Goal: Browse casually

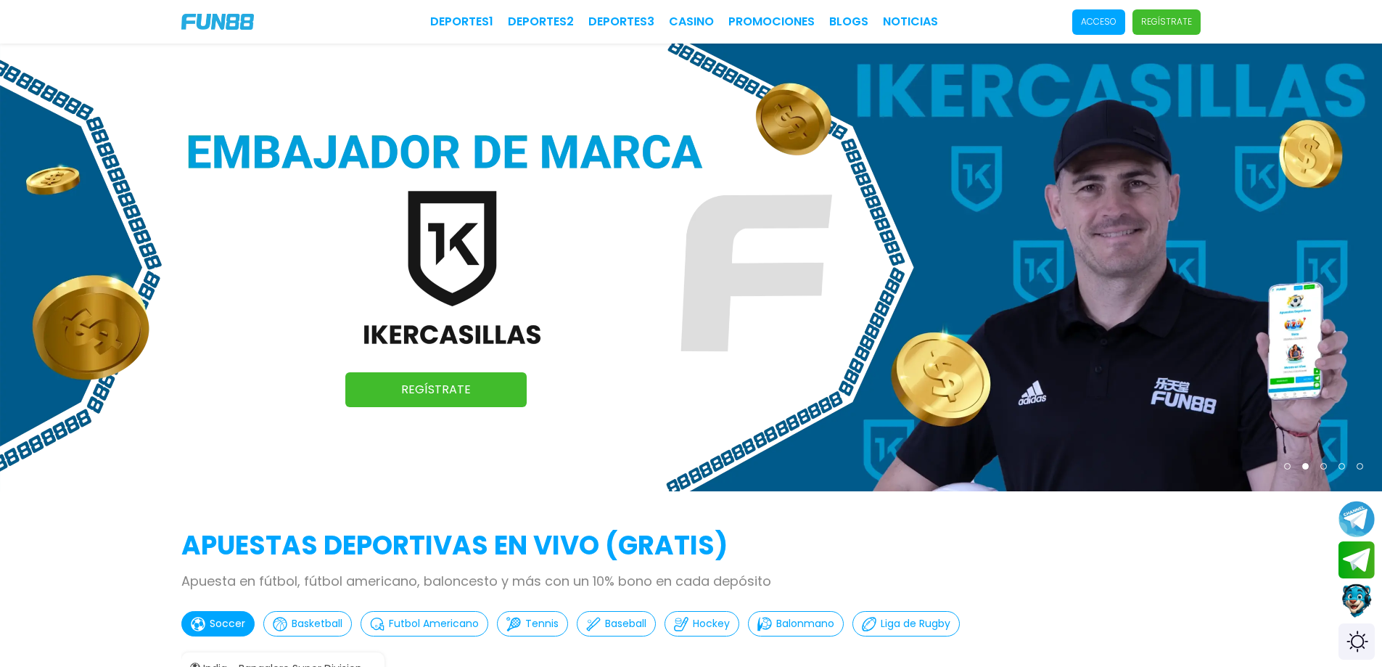
click at [1236, 281] on img at bounding box center [691, 268] width 1382 height 448
drag, startPoint x: 815, startPoint y: 213, endPoint x: 414, endPoint y: 237, distance: 402.0
click at [422, 236] on img at bounding box center [690, 268] width 1382 height 448
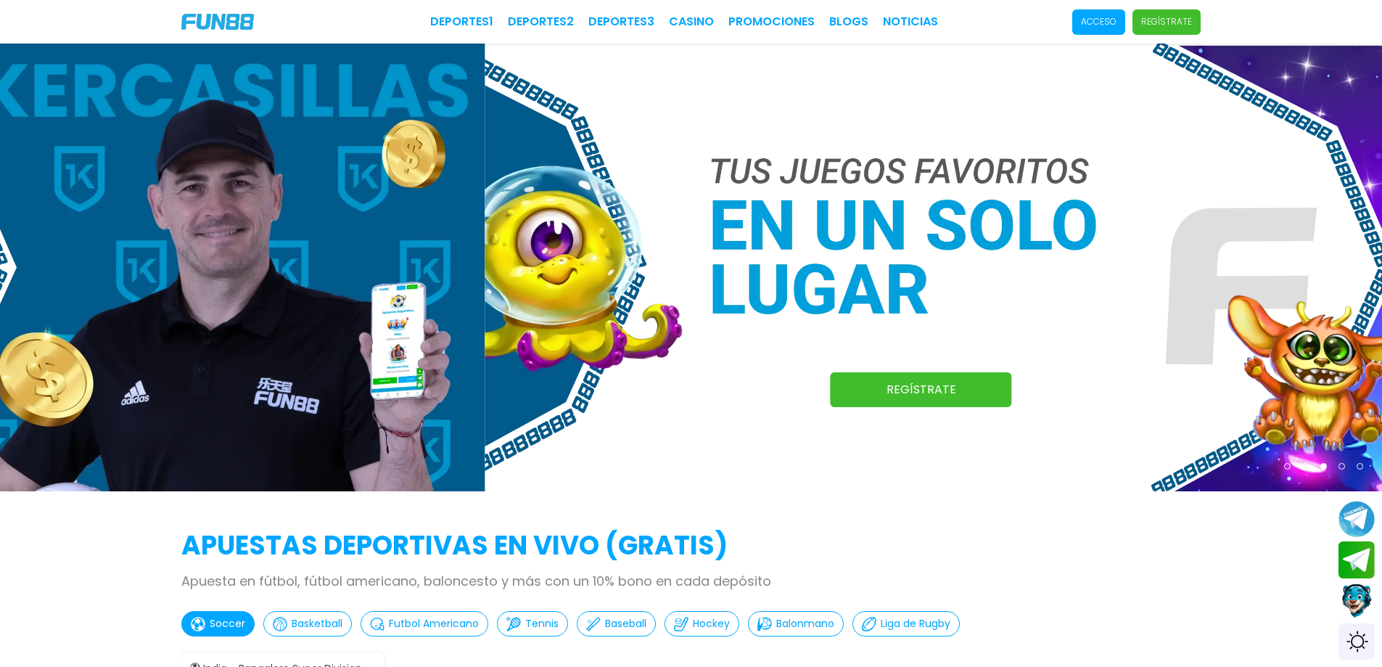
drag, startPoint x: 916, startPoint y: 240, endPoint x: 408, endPoint y: 245, distance: 507.9
click at [485, 241] on img at bounding box center [1176, 268] width 1382 height 448
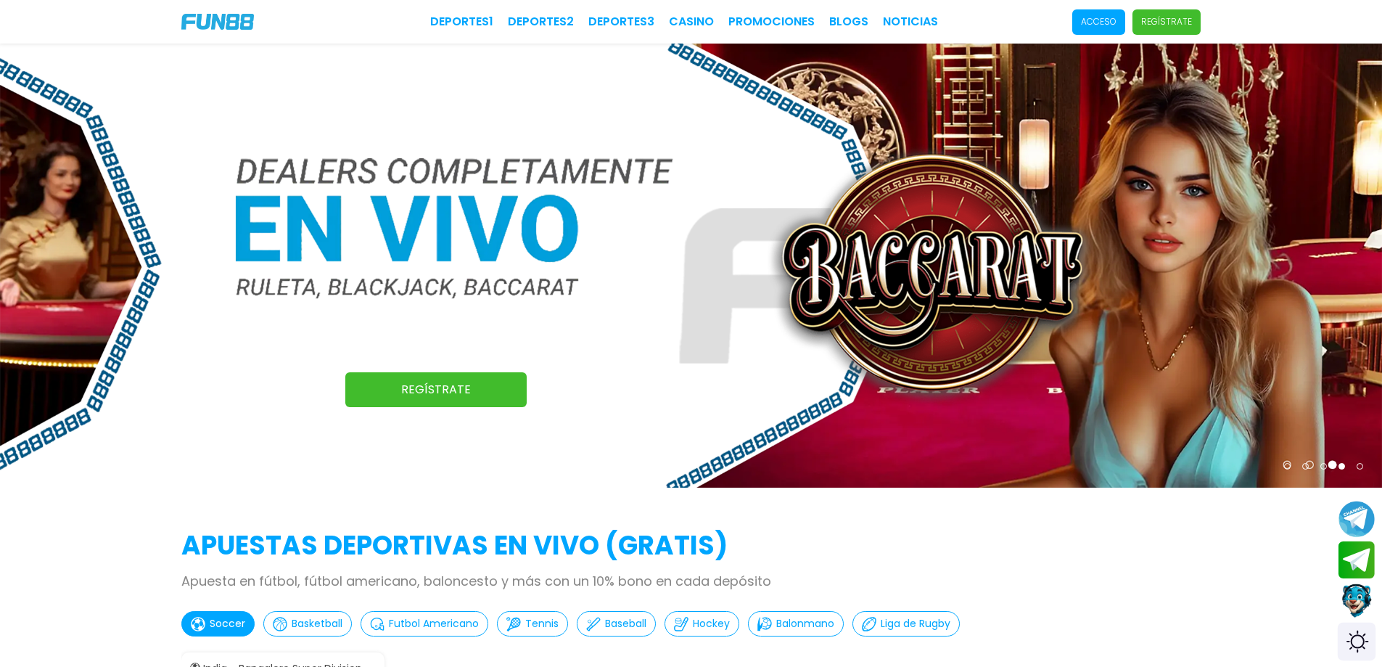
click at [1355, 648] on div "Switch theme" at bounding box center [1357, 642] width 38 height 38
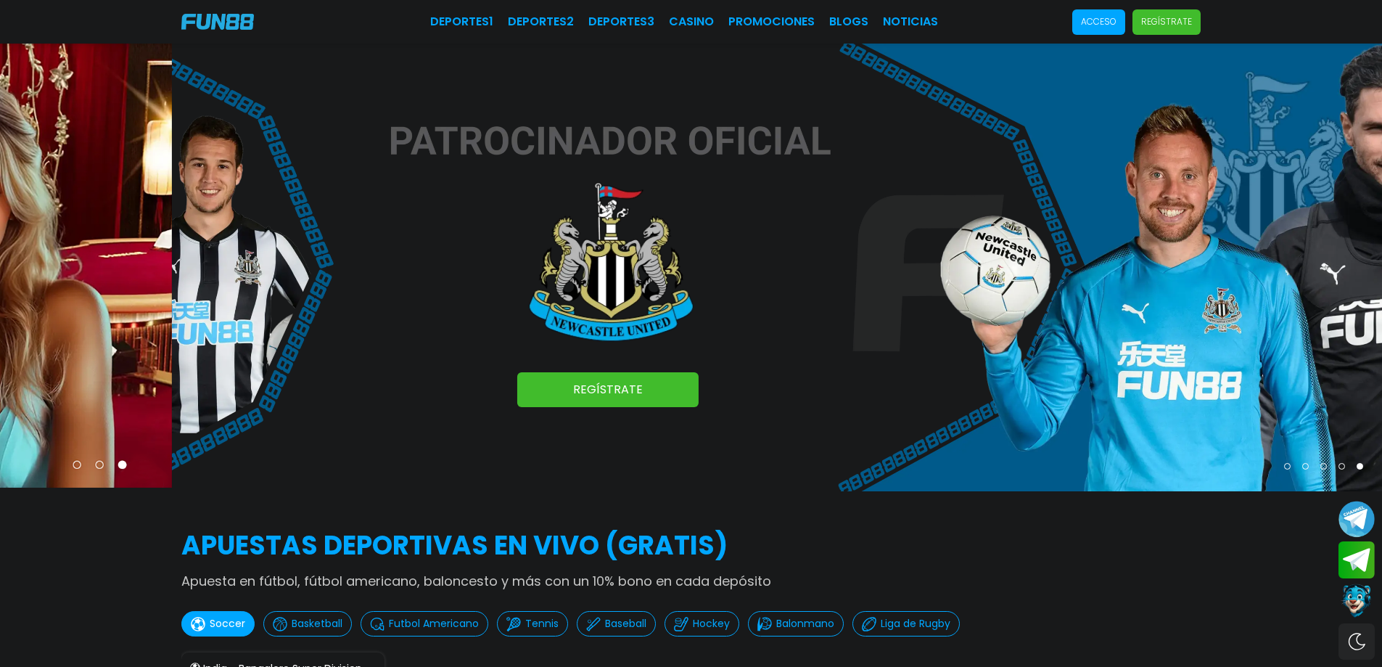
drag, startPoint x: 836, startPoint y: 333, endPoint x: 1075, endPoint y: 330, distance: 239.5
click at [1045, 332] on img at bounding box center [863, 268] width 1382 height 448
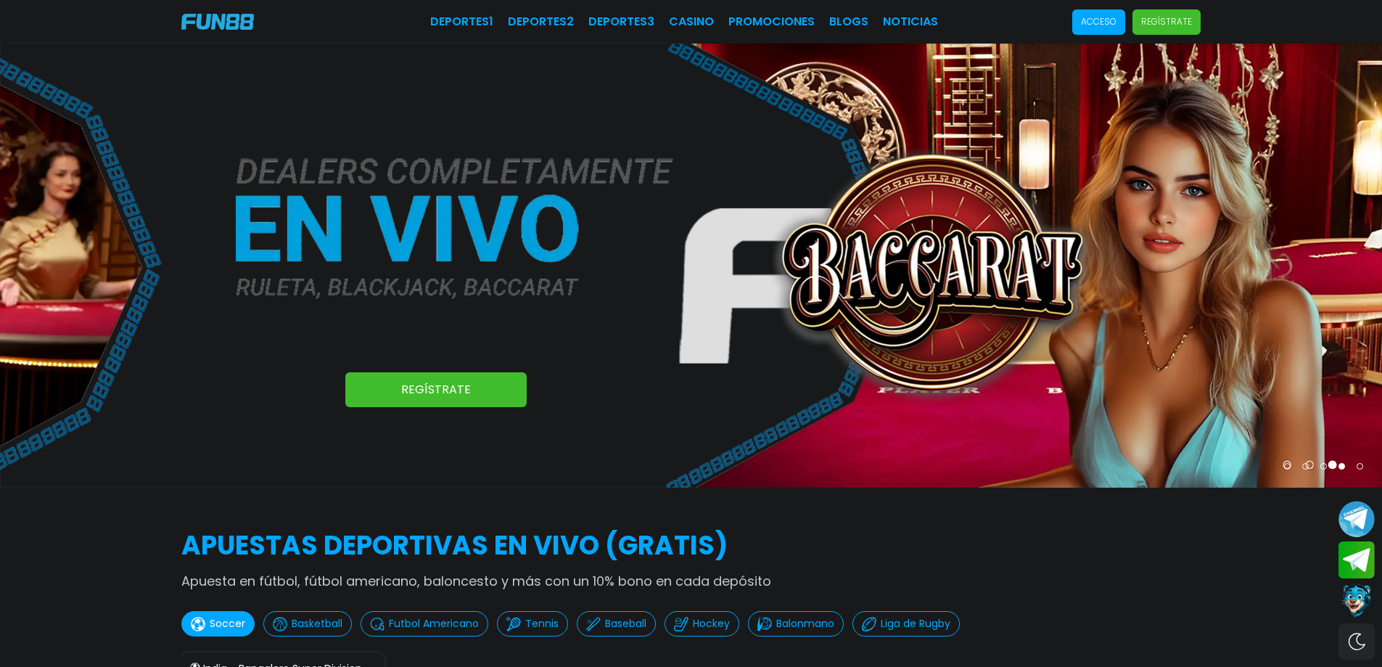
click at [1140, 251] on img at bounding box center [691, 266] width 1382 height 444
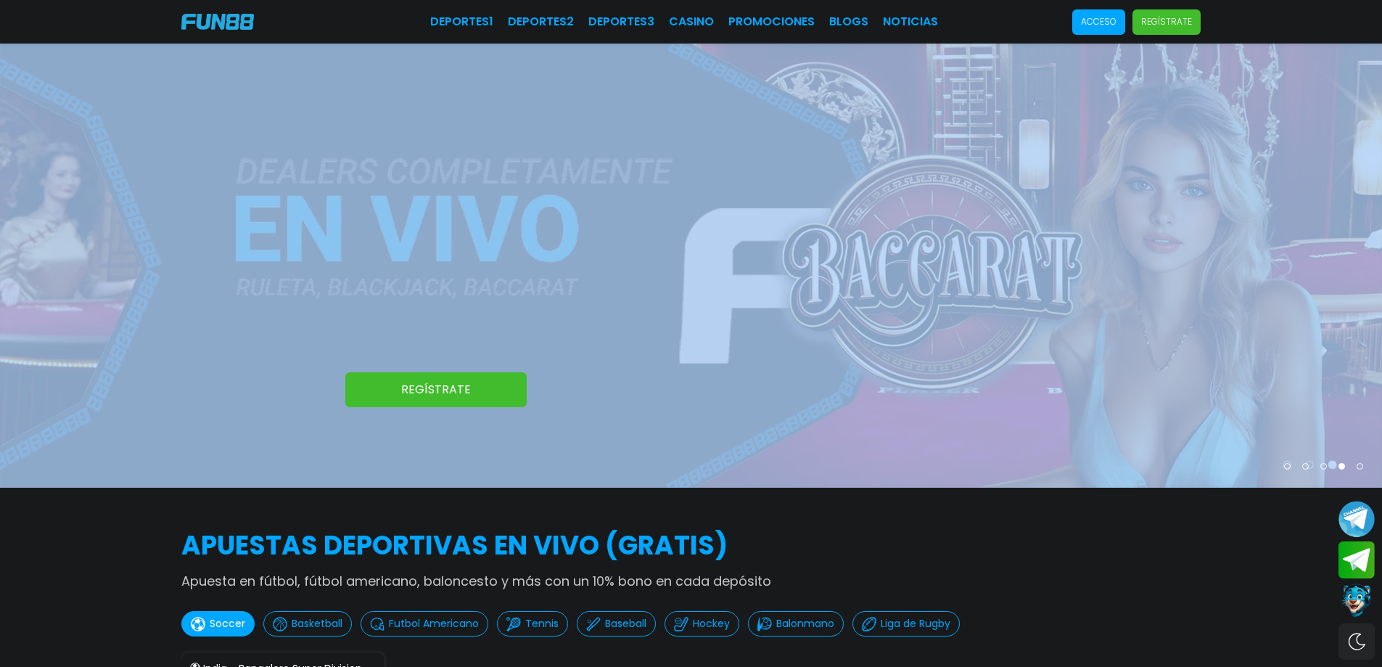
drag, startPoint x: 1314, startPoint y: 462, endPoint x: 1120, endPoint y: 464, distance: 193.7
click at [1123, 463] on div "Regístrate Regístrate Regístrate Regístrate Regístrate" at bounding box center [691, 268] width 1382 height 448
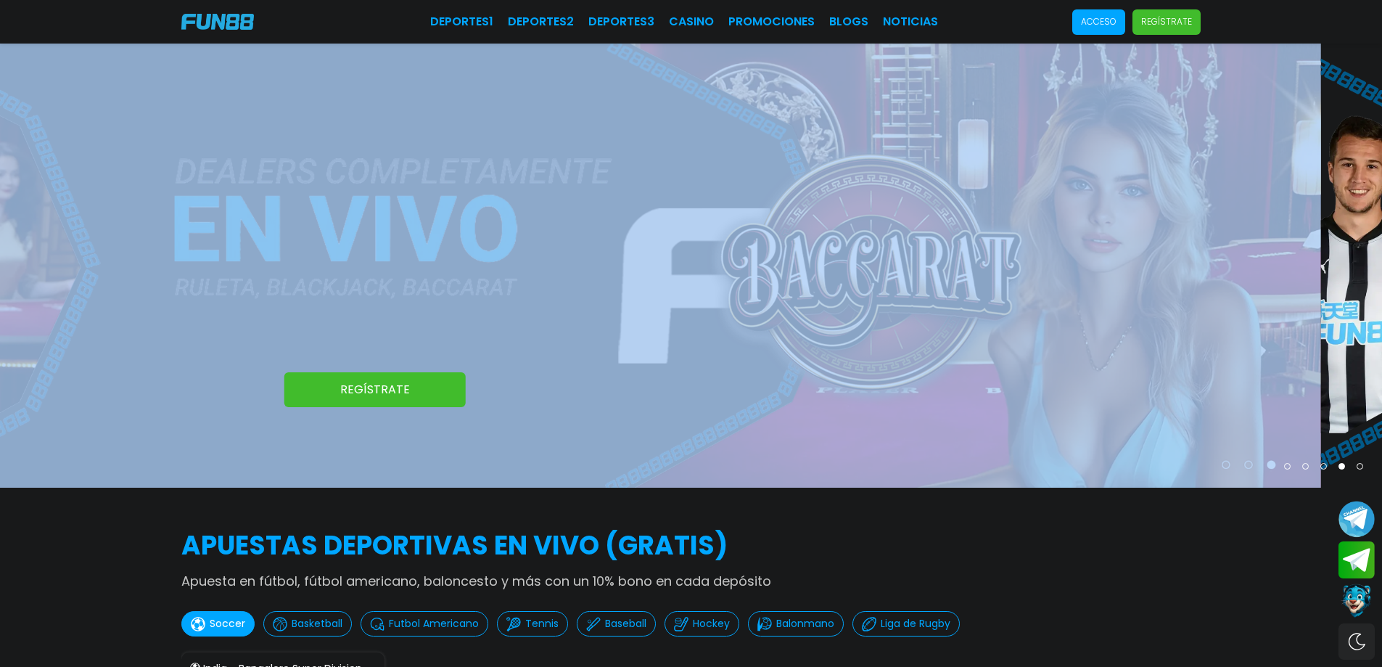
drag, startPoint x: 1179, startPoint y: 395, endPoint x: 840, endPoint y: 356, distance: 341.2
click at [878, 359] on img at bounding box center [630, 266] width 1382 height 444
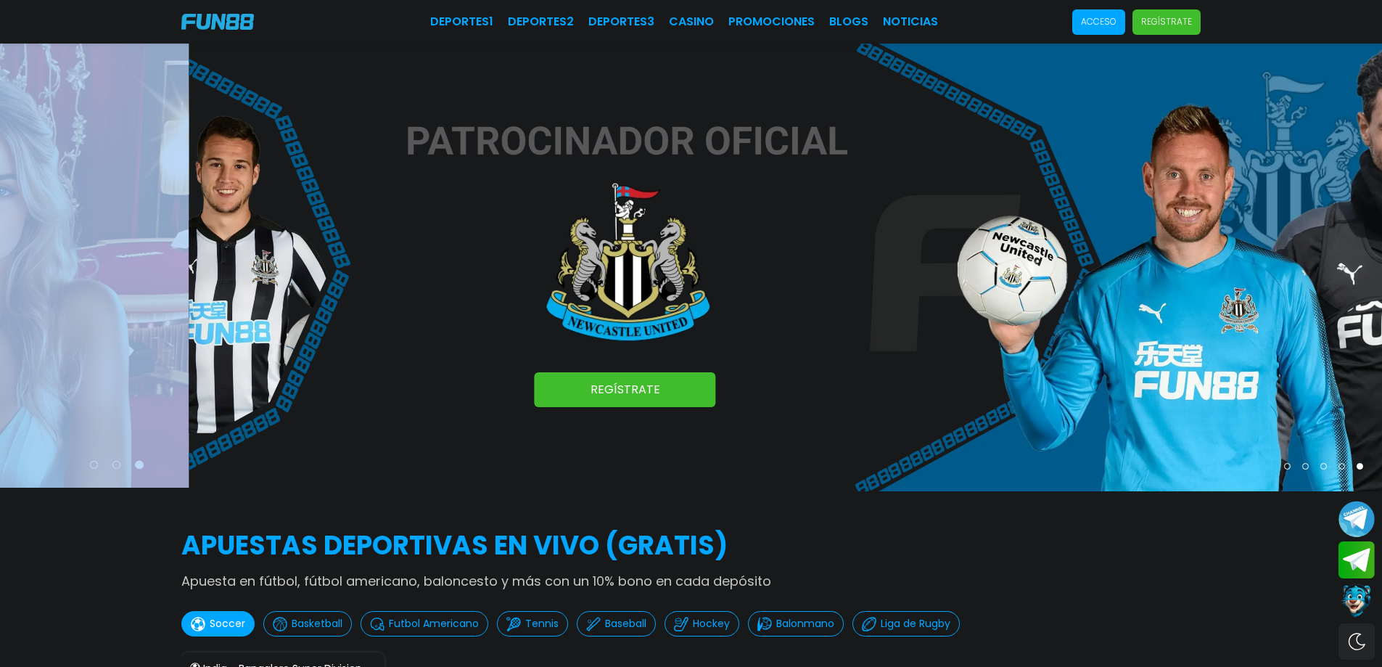
drag, startPoint x: 1231, startPoint y: 316, endPoint x: 1392, endPoint y: 319, distance: 161.1
click at [1344, 317] on img at bounding box center [880, 268] width 1382 height 448
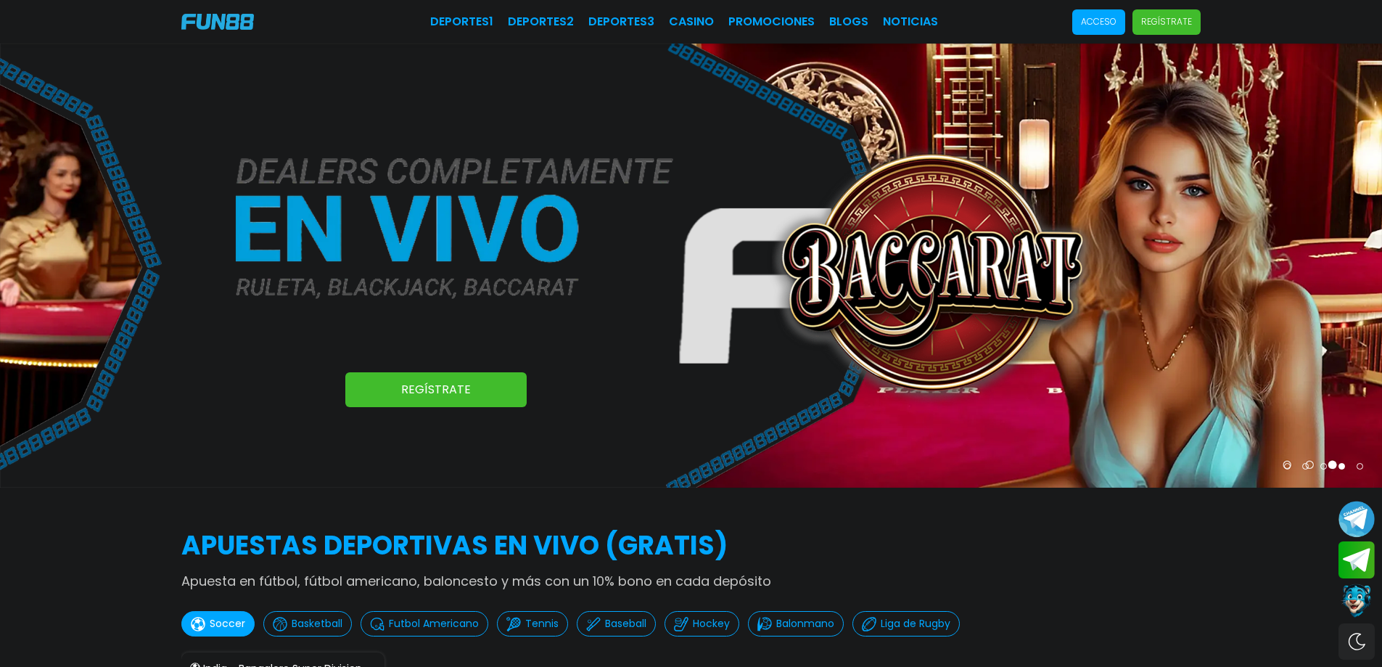
click at [871, 303] on img at bounding box center [691, 266] width 1382 height 444
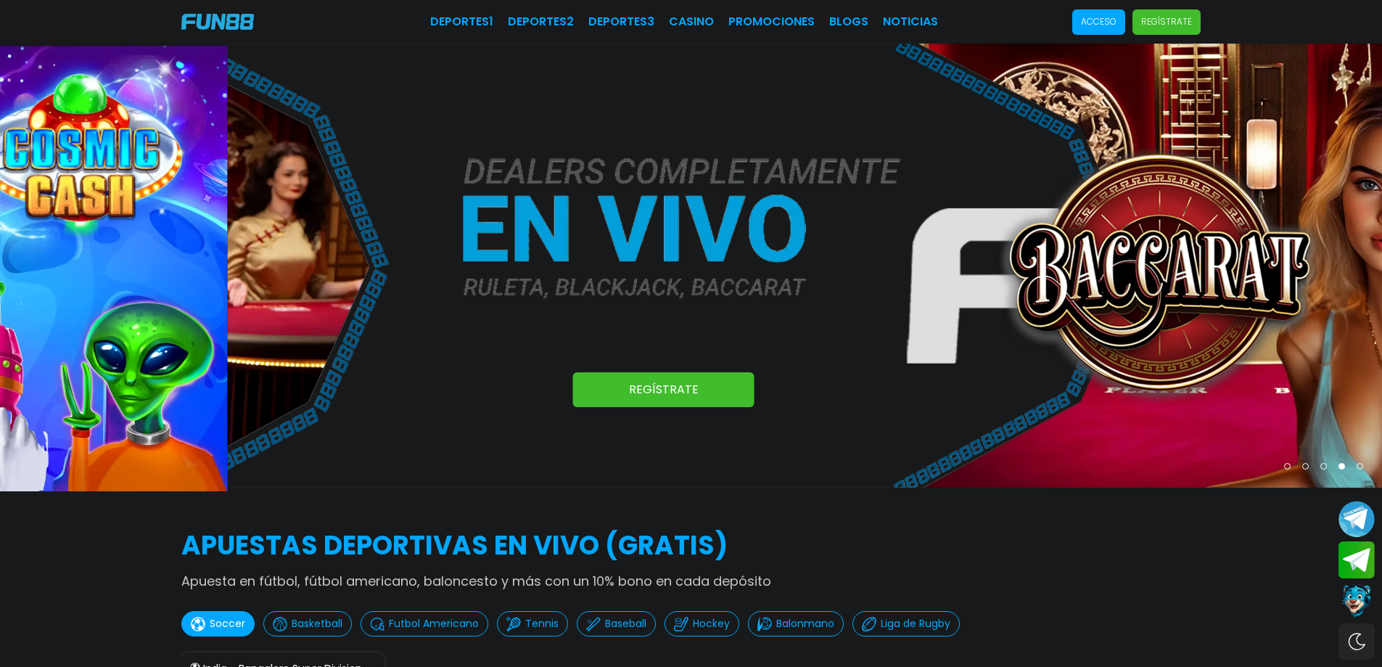
drag, startPoint x: 1230, startPoint y: 376, endPoint x: 1246, endPoint y: 372, distance: 16.4
click at [1235, 374] on img at bounding box center [919, 266] width 1382 height 444
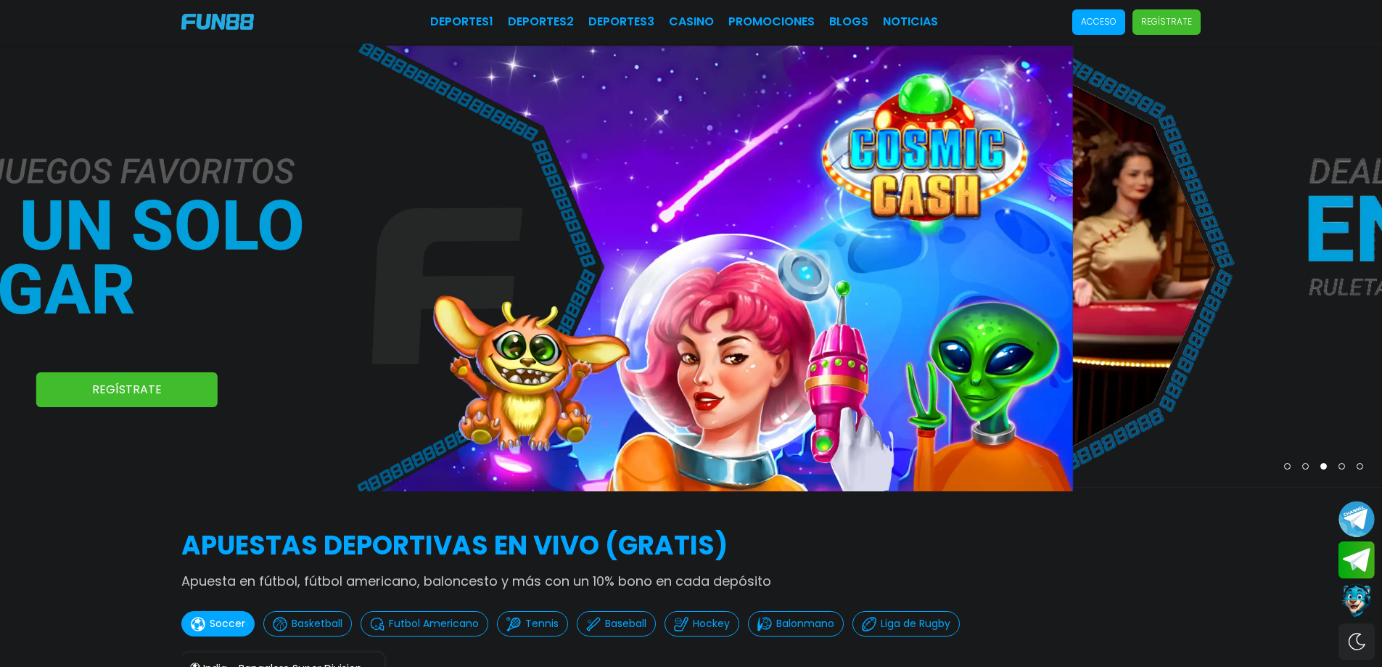
drag, startPoint x: 1196, startPoint y: 379, endPoint x: 795, endPoint y: 387, distance: 401.3
click at [803, 385] on img at bounding box center [382, 268] width 1382 height 448
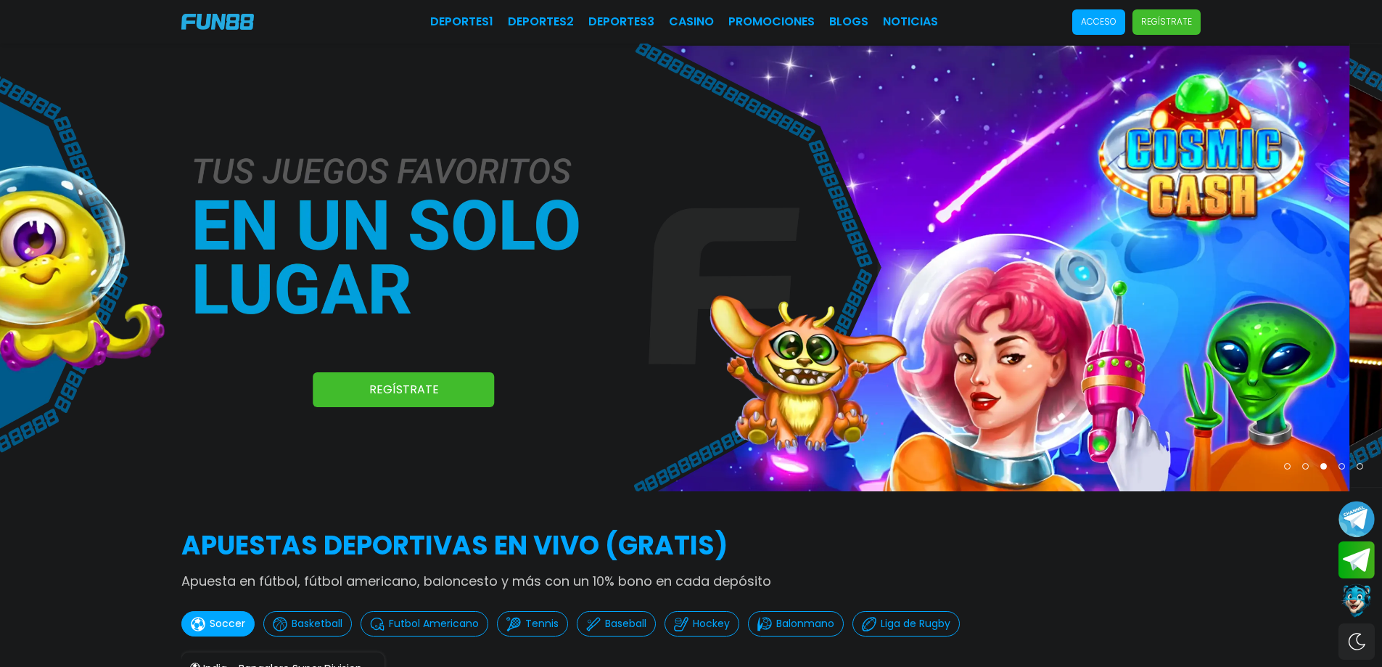
click at [678, 372] on img at bounding box center [658, 268] width 1382 height 448
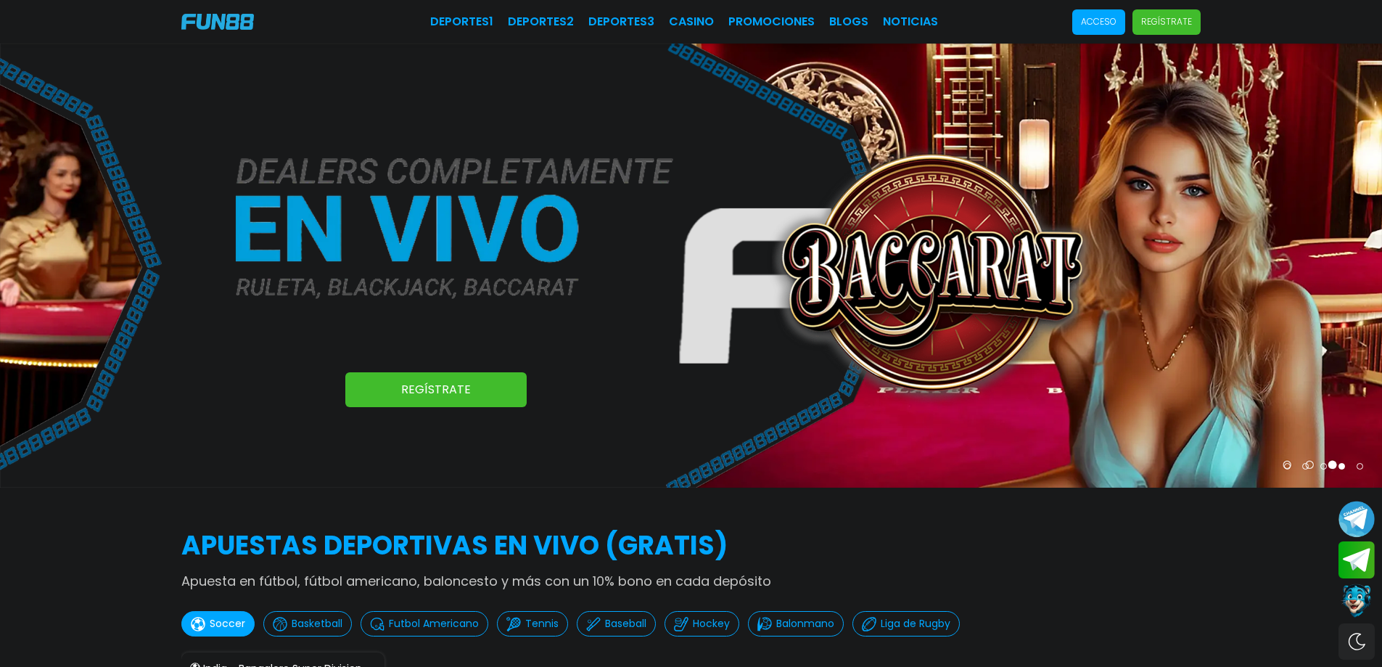
click at [744, 353] on img at bounding box center [691, 266] width 1382 height 444
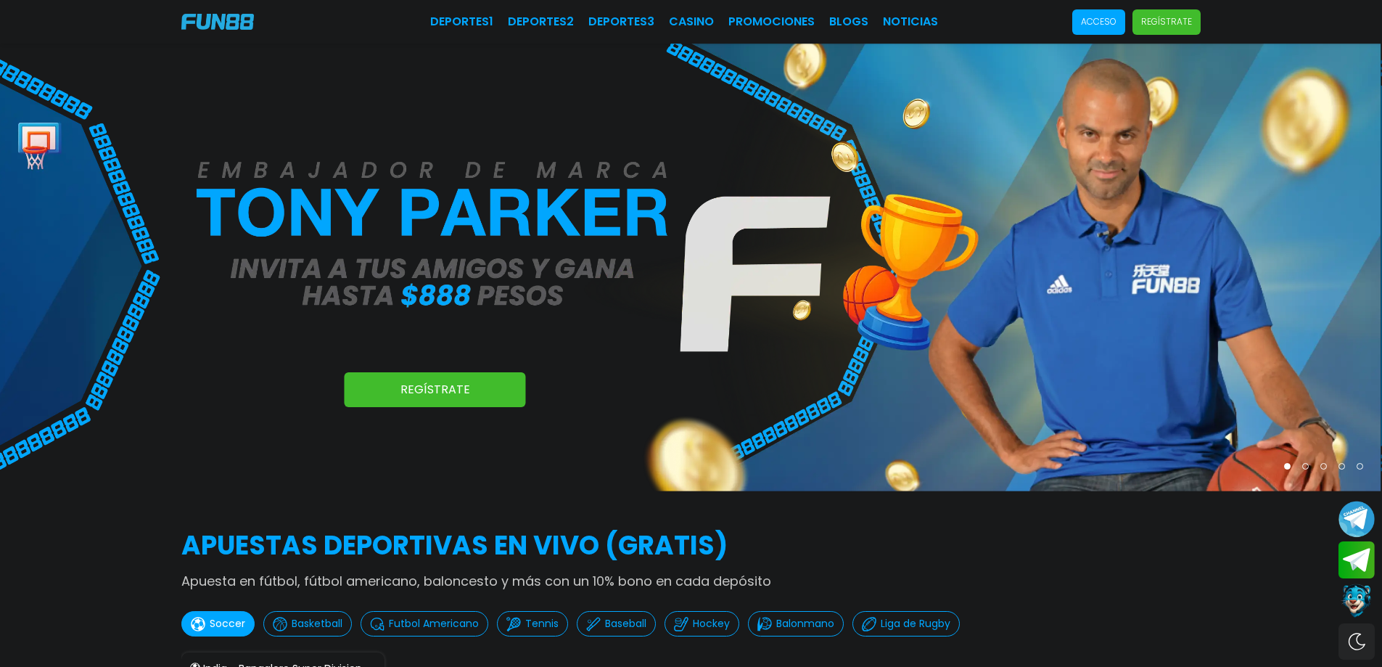
drag, startPoint x: 1217, startPoint y: 322, endPoint x: 810, endPoint y: 340, distance: 407.4
click at [810, 341] on img at bounding box center [690, 268] width 1382 height 448
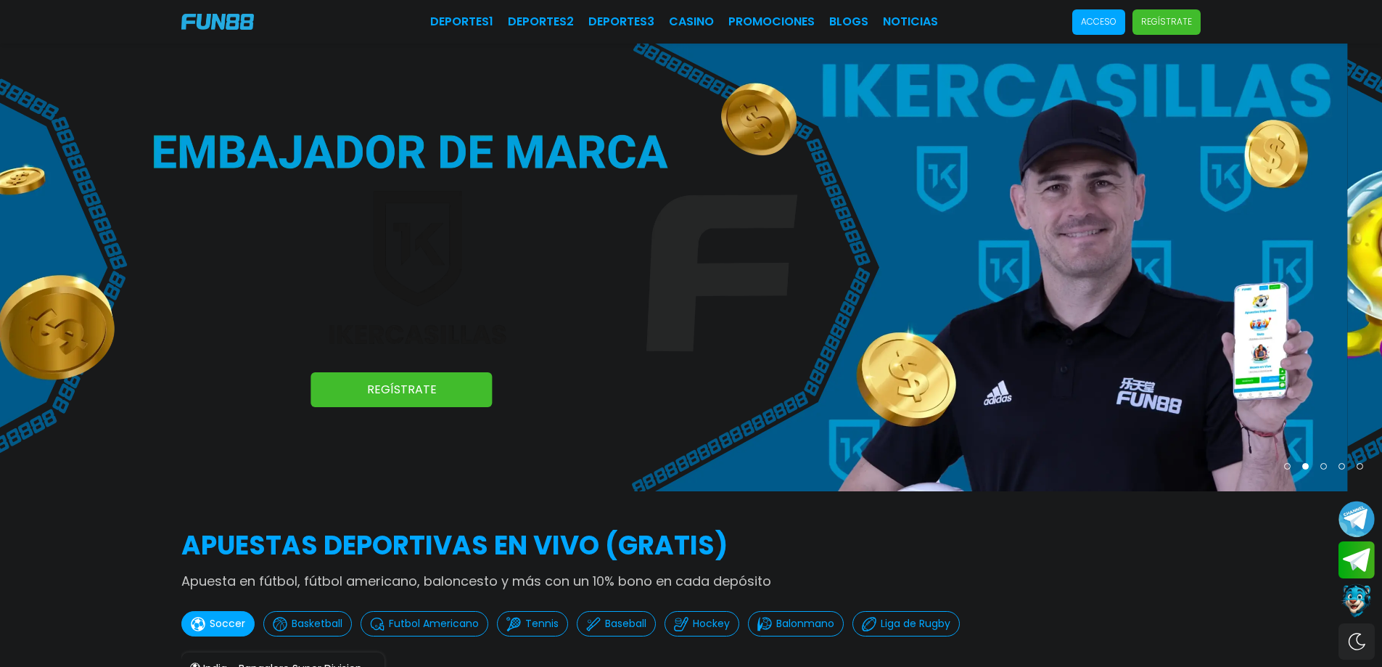
drag, startPoint x: 742, startPoint y: 284, endPoint x: 247, endPoint y: 264, distance: 496.0
click at [250, 264] on img at bounding box center [656, 268] width 1382 height 448
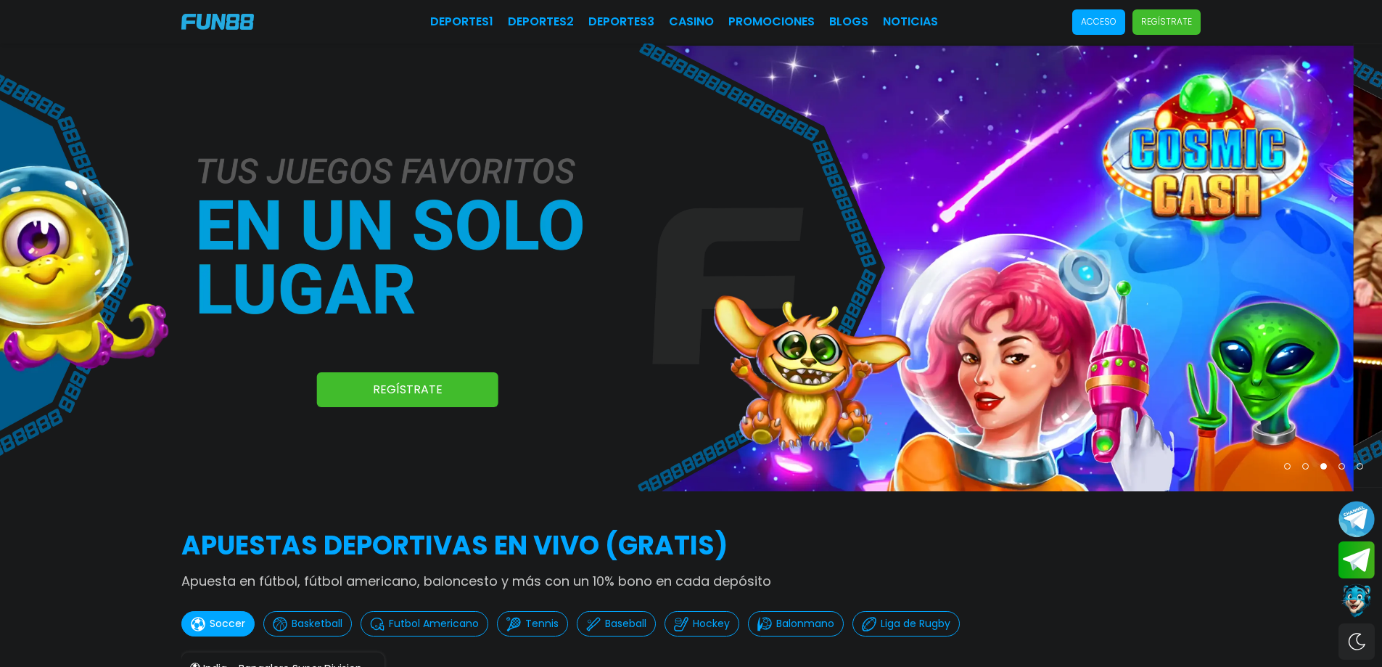
drag, startPoint x: 613, startPoint y: 287, endPoint x: 358, endPoint y: 278, distance: 254.8
click at [398, 278] on img at bounding box center [663, 268] width 1382 height 448
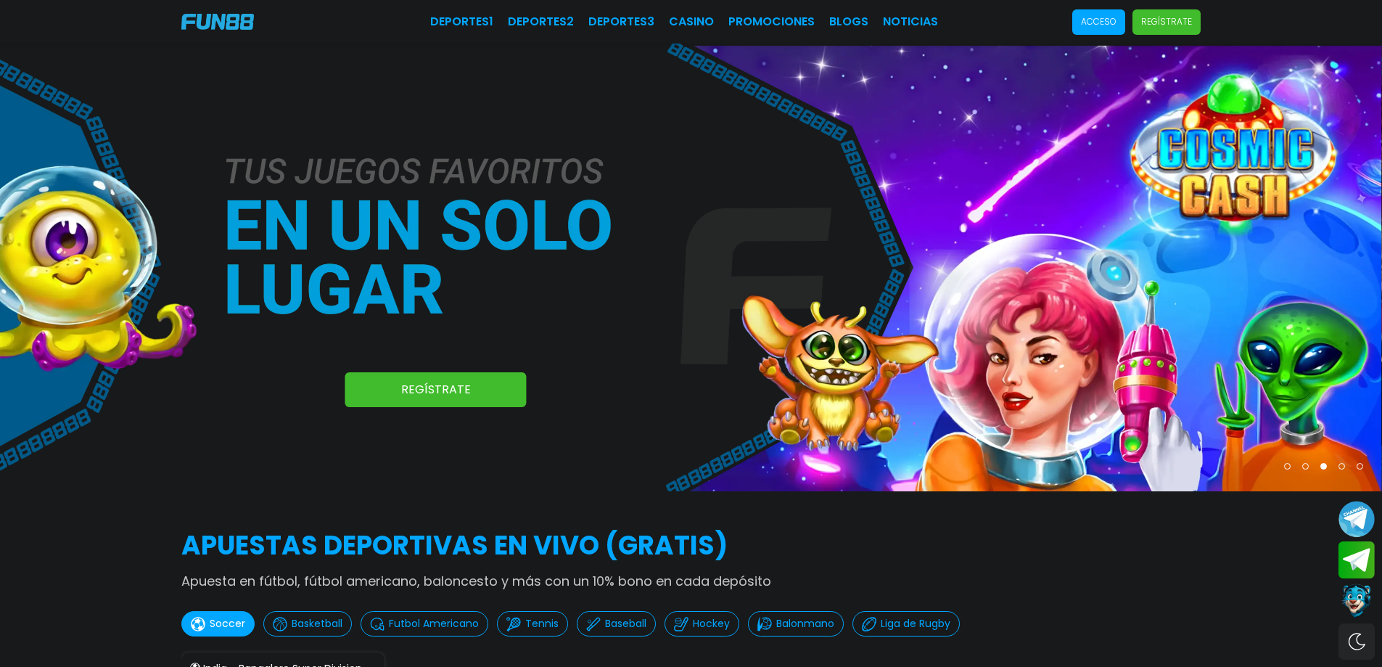
drag, startPoint x: 844, startPoint y: 283, endPoint x: 337, endPoint y: 268, distance: 507.4
click at [306, 278] on img at bounding box center [690, 268] width 1382 height 448
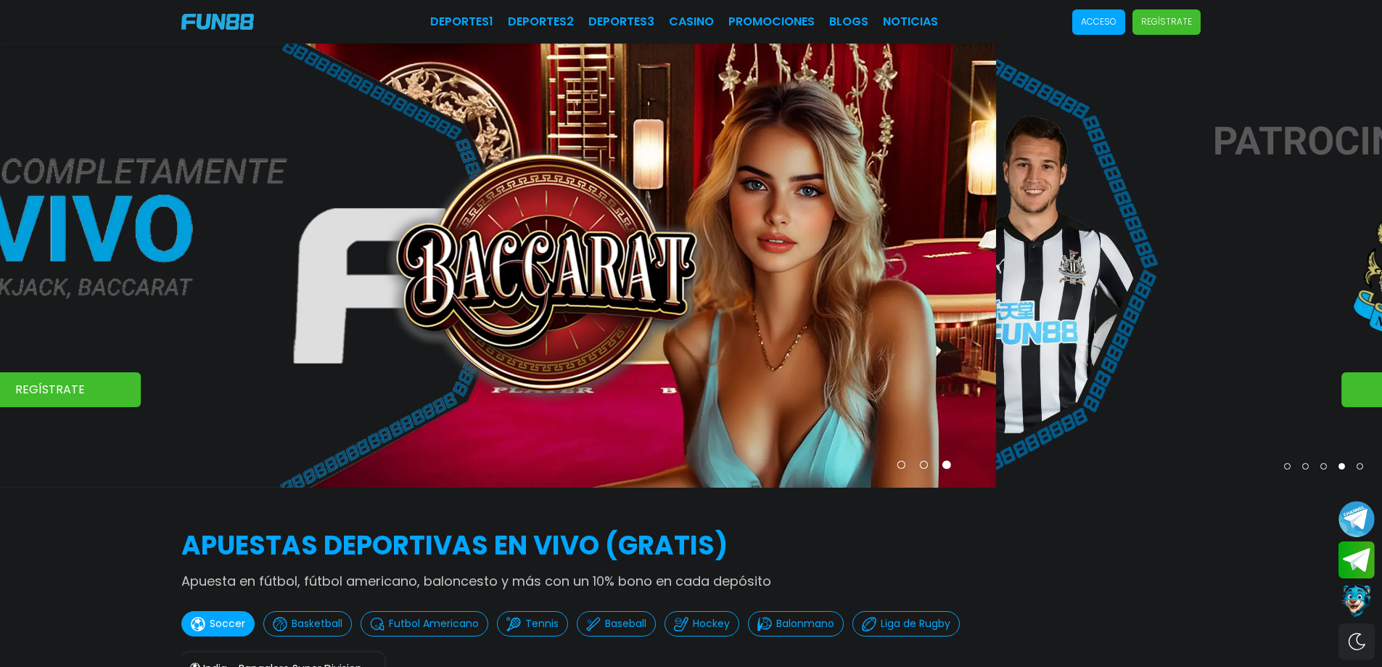
drag, startPoint x: 1203, startPoint y: 466, endPoint x: 861, endPoint y: 457, distance: 342.6
click at [861, 457] on img at bounding box center [305, 266] width 1382 height 444
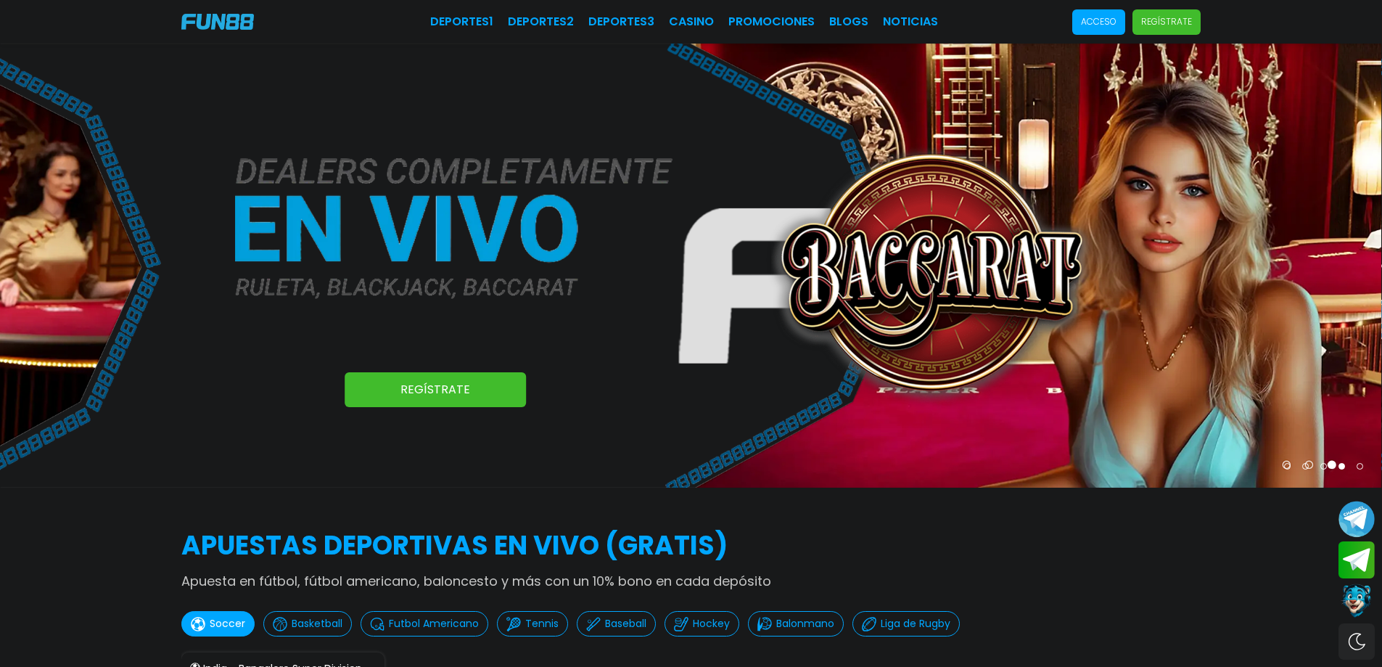
drag, startPoint x: 932, startPoint y: 427, endPoint x: 510, endPoint y: 395, distance: 423.4
click at [509, 395] on img at bounding box center [690, 266] width 1382 height 444
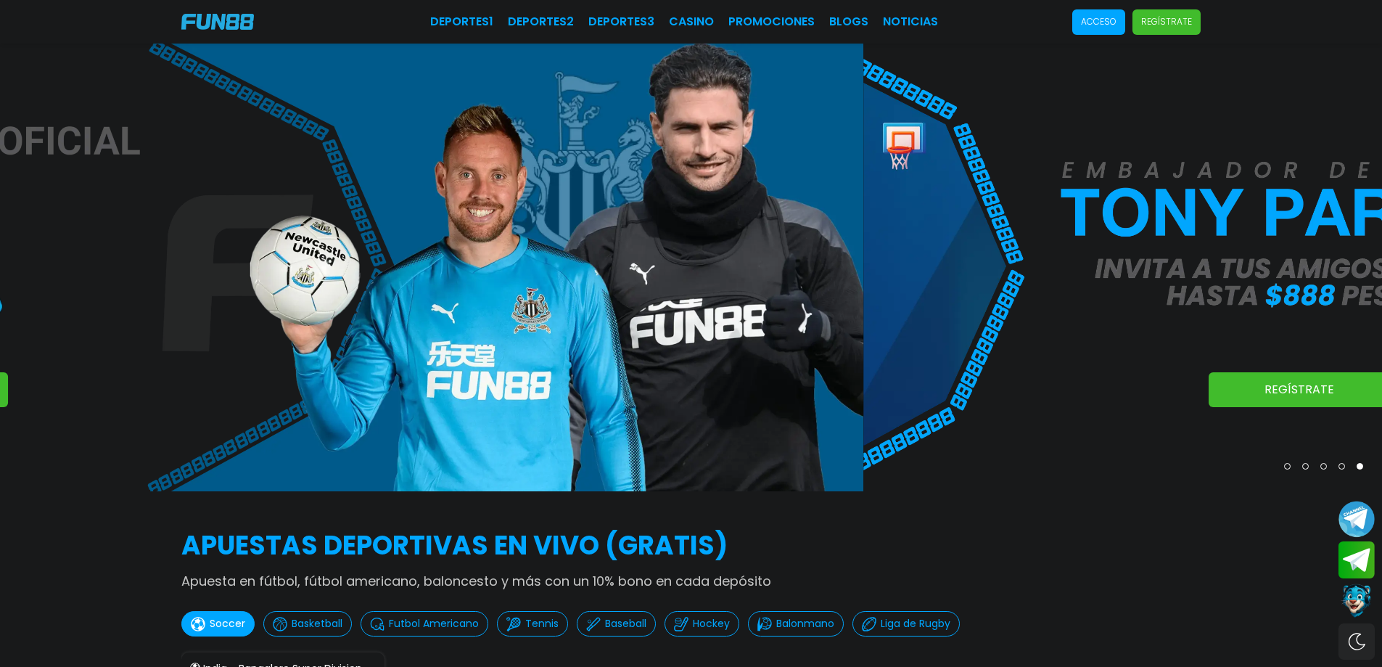
drag, startPoint x: 869, startPoint y: 383, endPoint x: 608, endPoint y: 378, distance: 260.5
click at [432, 358] on img at bounding box center [172, 268] width 1382 height 448
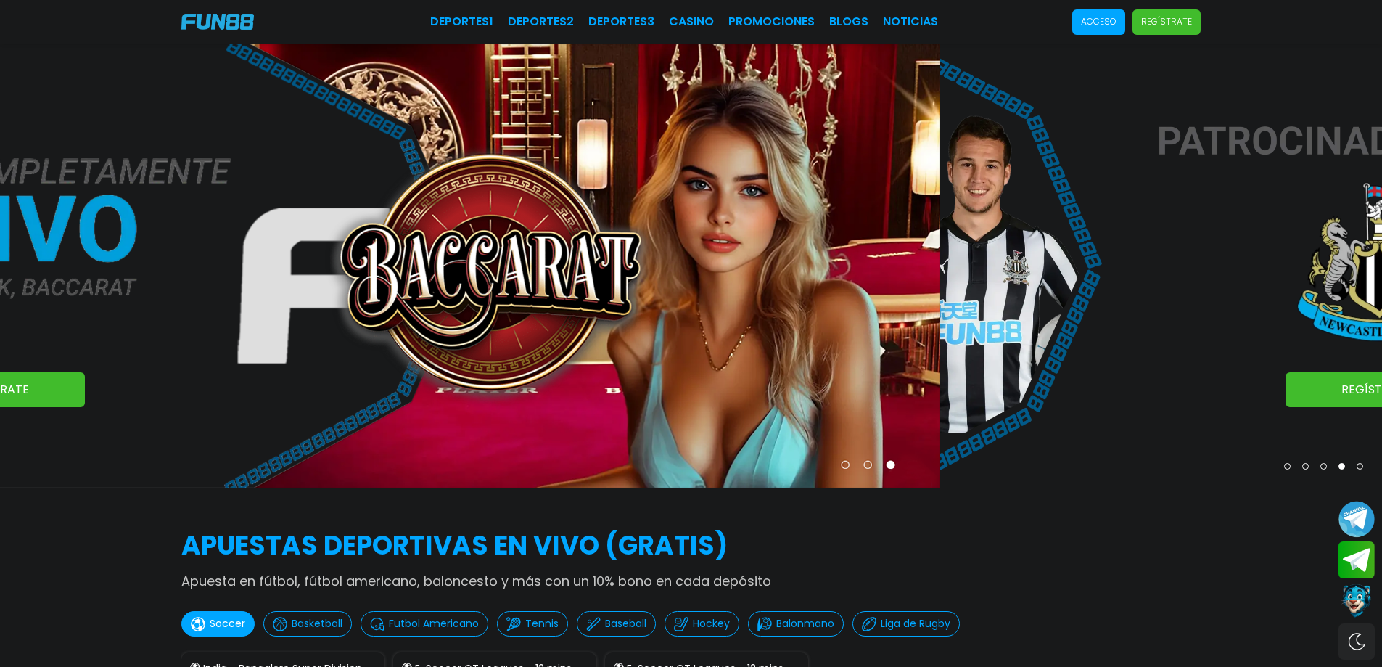
drag, startPoint x: 1027, startPoint y: 438, endPoint x: 586, endPoint y: 430, distance: 441.9
click at [586, 430] on img at bounding box center [249, 266] width 1382 height 444
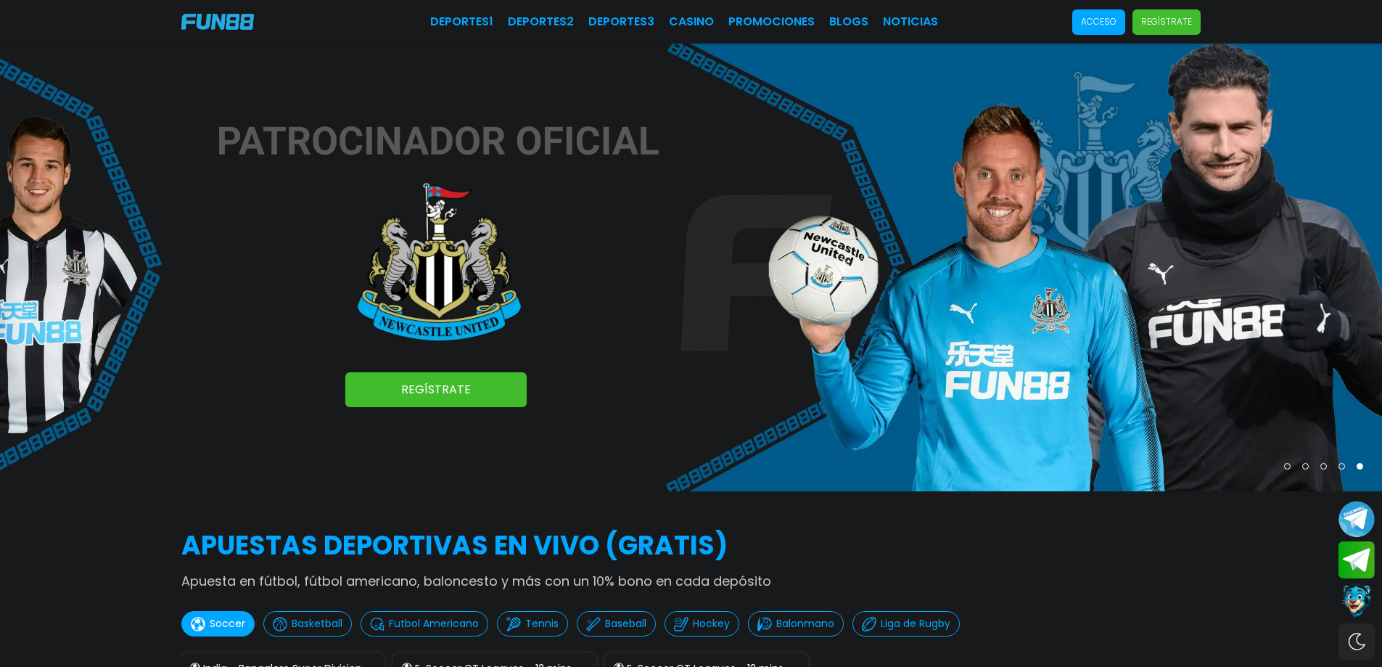
drag, startPoint x: 937, startPoint y: 356, endPoint x: 1099, endPoint y: 348, distance: 162.0
click at [1083, 356] on img at bounding box center [691, 268] width 1382 height 448
drag, startPoint x: 1107, startPoint y: 428, endPoint x: 1360, endPoint y: 418, distance: 252.7
click at [1350, 420] on img at bounding box center [691, 268] width 1382 height 448
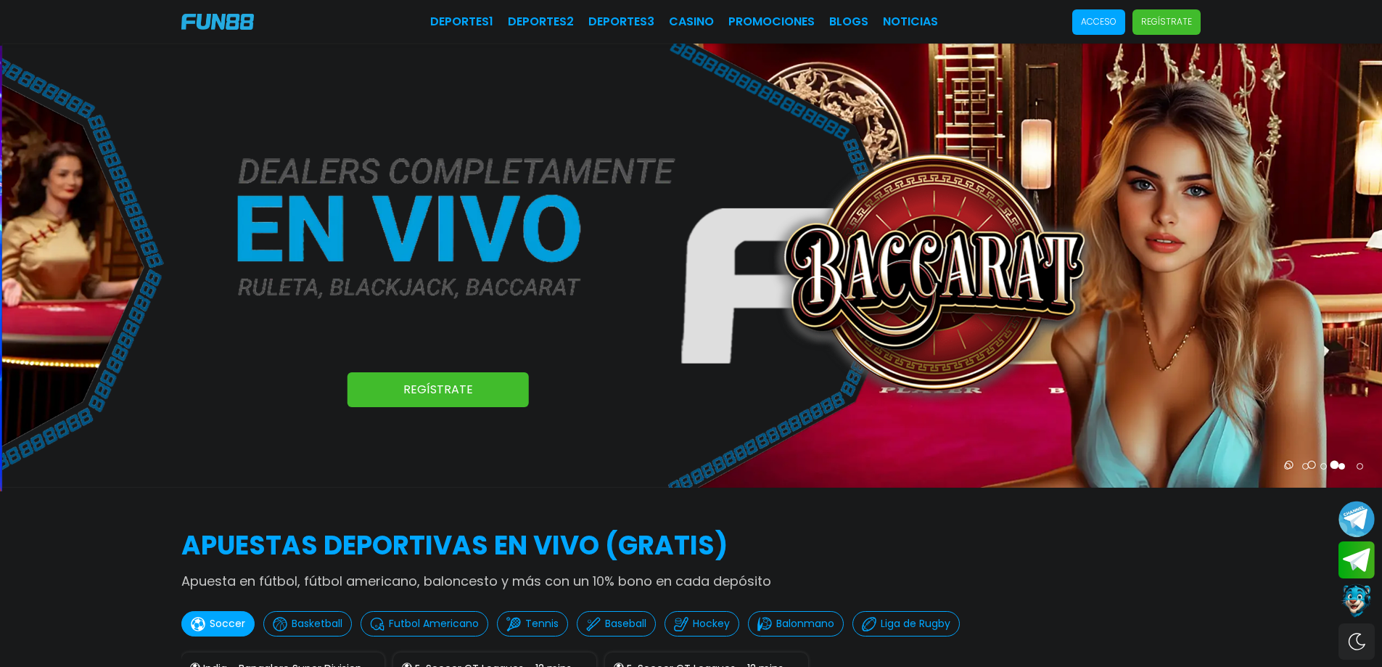
drag, startPoint x: 1114, startPoint y: 440, endPoint x: 1294, endPoint y: 469, distance: 182.2
click at [1284, 469] on img at bounding box center [693, 266] width 1382 height 444
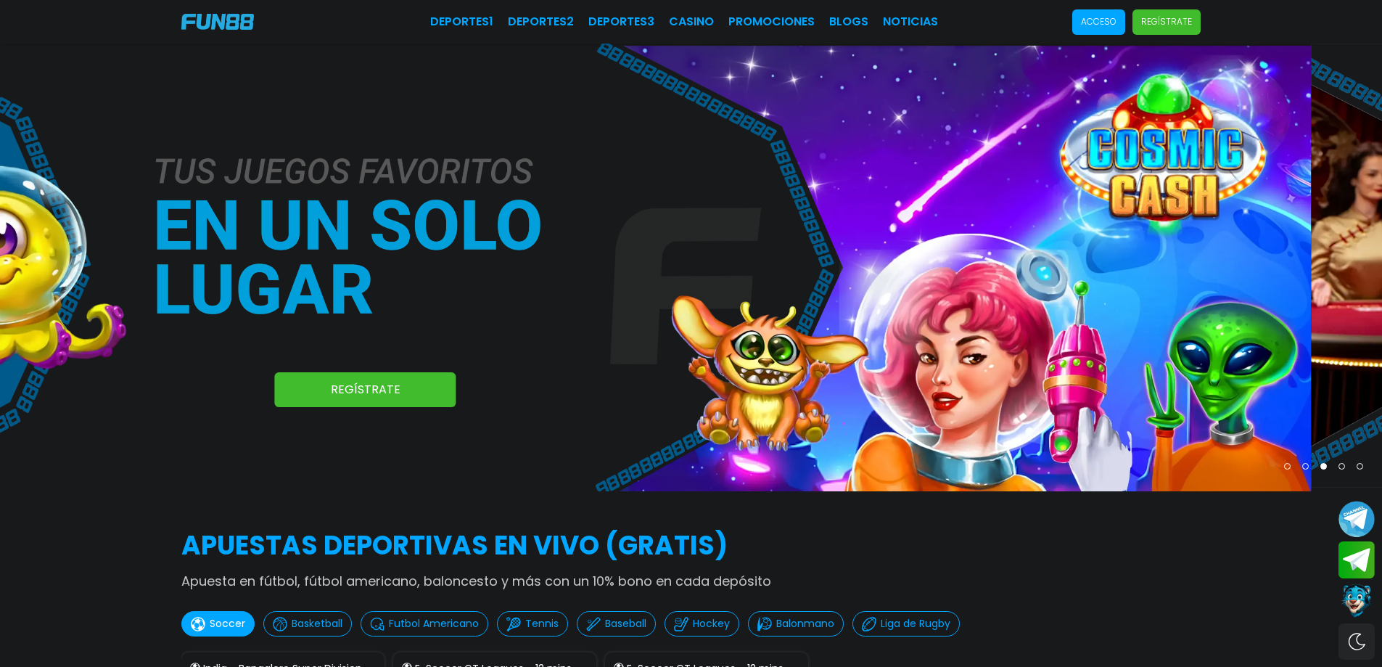
click at [1112, 571] on p "Apuesta en fútbol, fútbol americano, baloncesto y más con un 10% bono en cada d…" at bounding box center [690, 581] width 1019 height 20
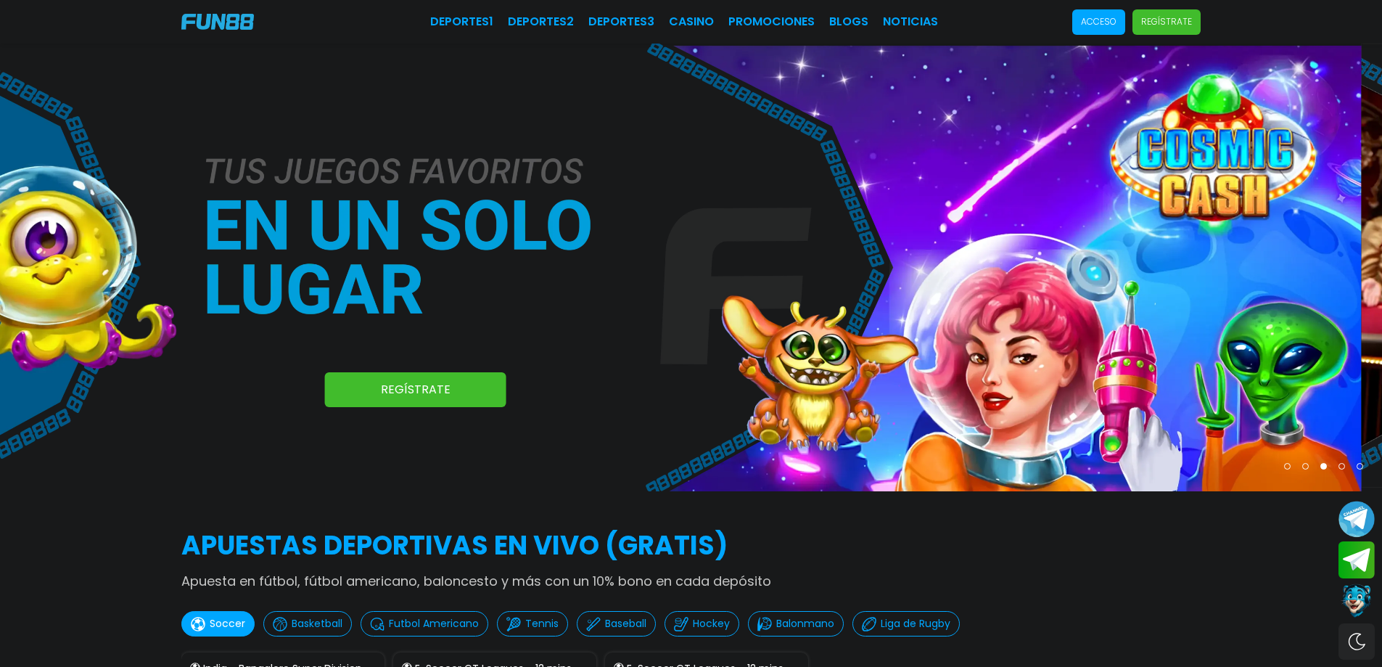
drag, startPoint x: 1127, startPoint y: 442, endPoint x: 903, endPoint y: 461, distance: 224.3
click at [931, 462] on img at bounding box center [671, 268] width 1382 height 448
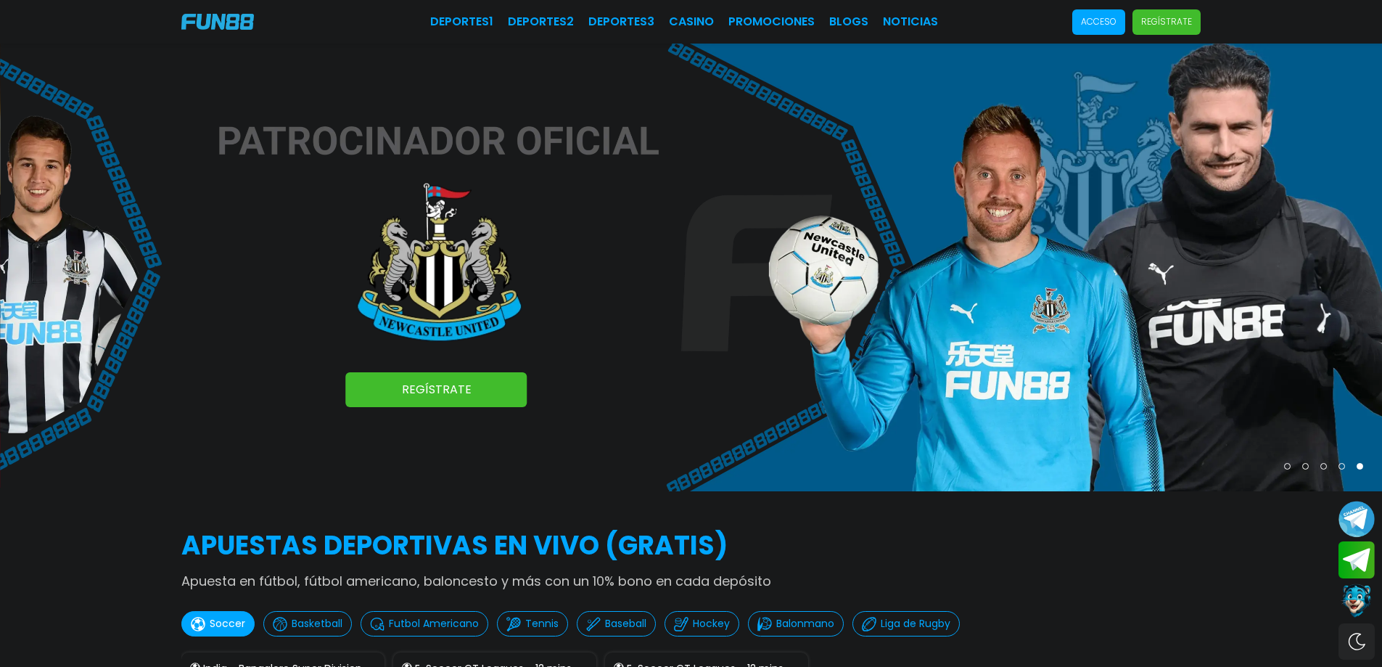
drag, startPoint x: 1218, startPoint y: 422, endPoint x: 1392, endPoint y: 446, distance: 175.8
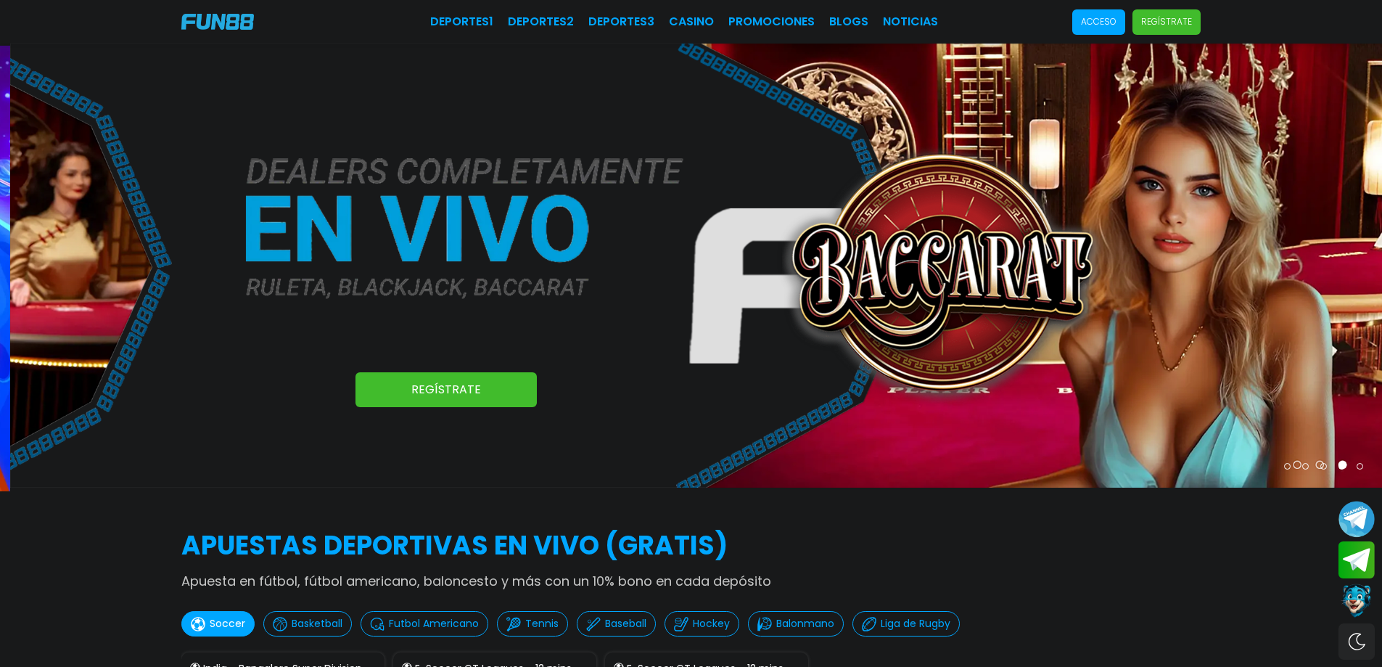
drag, startPoint x: 1209, startPoint y: 445, endPoint x: 1219, endPoint y: 445, distance: 10.2
click at [1219, 445] on img at bounding box center [701, 266] width 1382 height 444
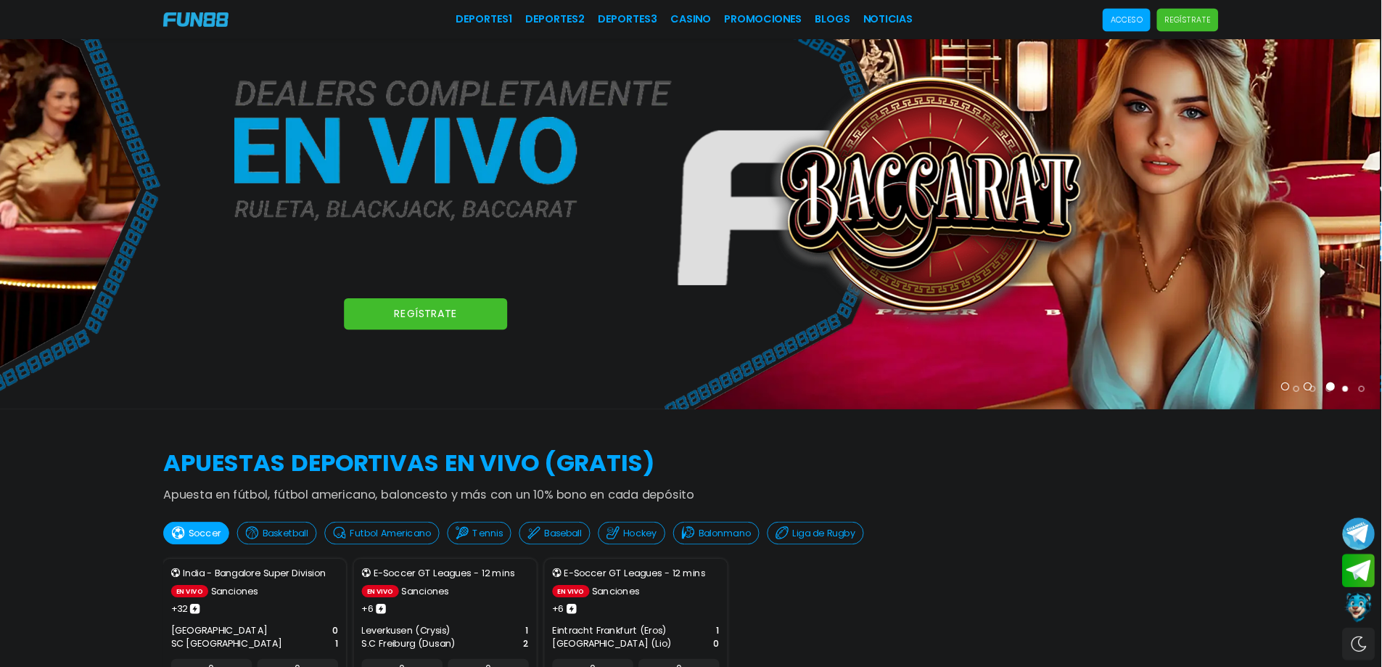
scroll to position [81, 0]
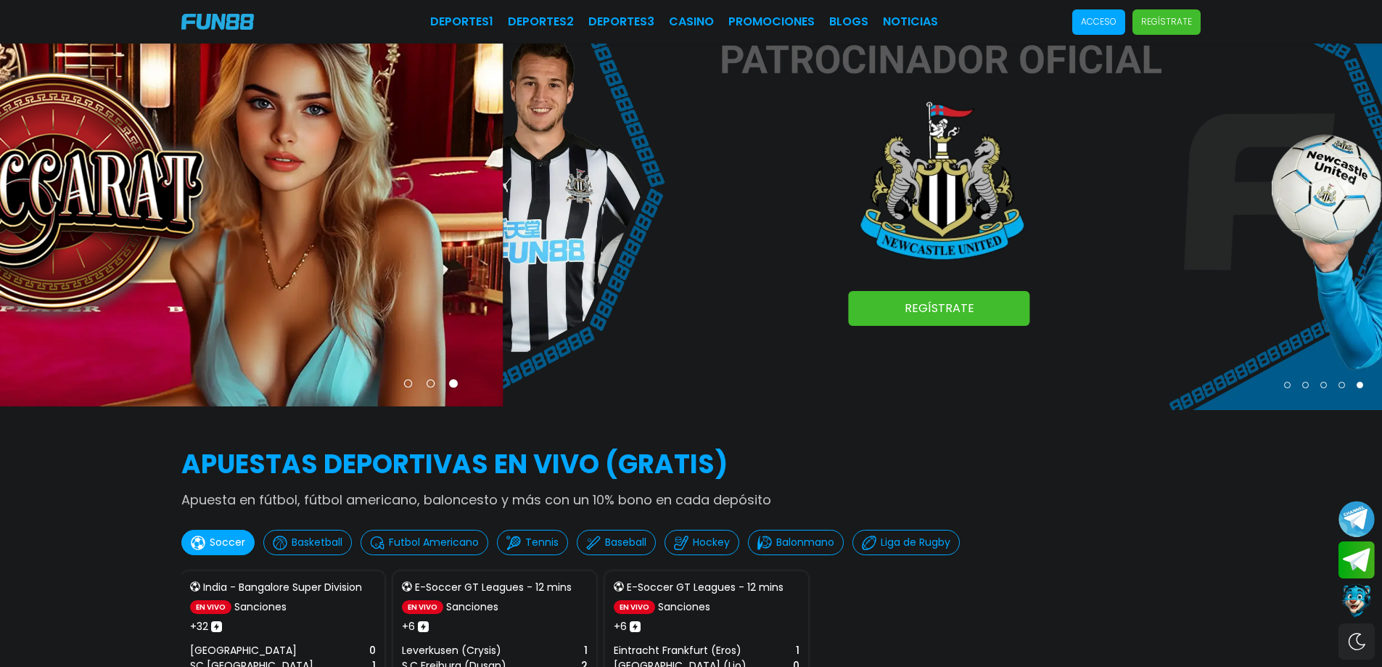
drag, startPoint x: 1366, startPoint y: 1, endPoint x: 1050, endPoint y: 561, distance: 642.3
click at [1050, 561] on div "APUESTAS DEPORTIVAS EN VIVO (gratis) Apuesta en fútbol, fútbol americano, balon…" at bounding box center [691, 611] width 1382 height 333
